Goal: Task Accomplishment & Management: Manage account settings

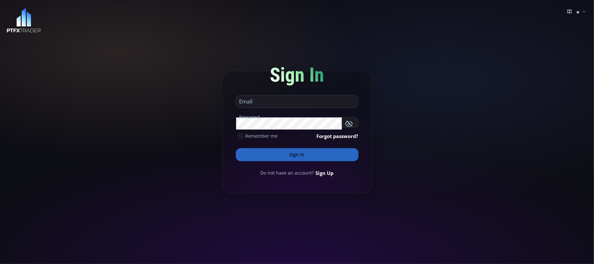
type input "**********"
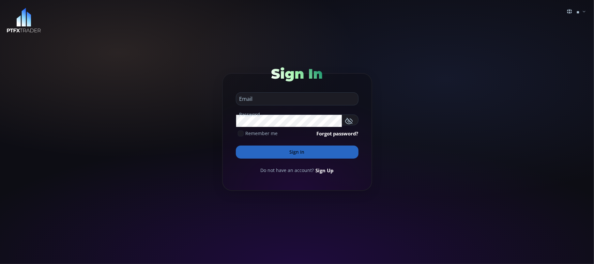
type input "**********"
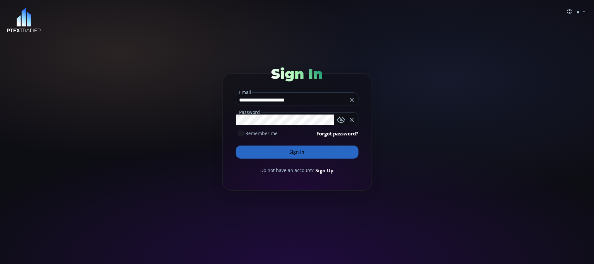
click at [294, 153] on button "Sign In" at bounding box center [297, 152] width 123 height 13
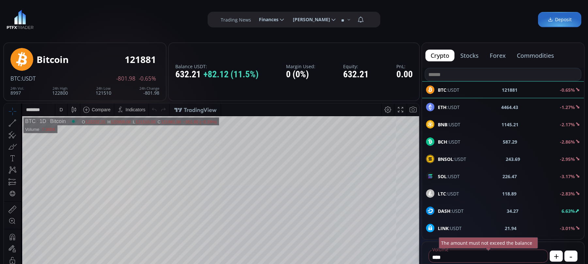
scroll to position [93, 0]
